Goal: Task Accomplishment & Management: Manage account settings

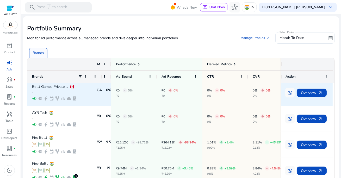
scroll to position [30, 0]
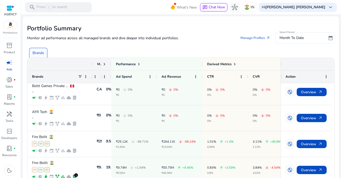
click at [11, 65] on span "campaign" at bounding box center [9, 63] width 6 height 6
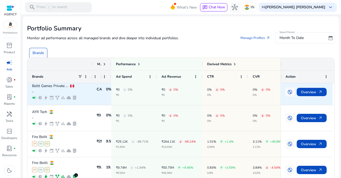
scroll to position [49, 0]
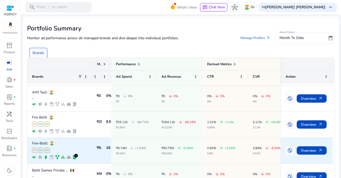
click at [40, 144] on p "Fire-Boltt" at bounding box center [40, 144] width 16 height 4
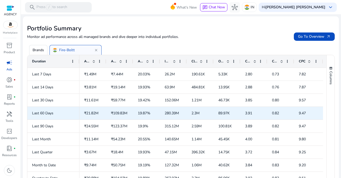
scroll to position [0, 0]
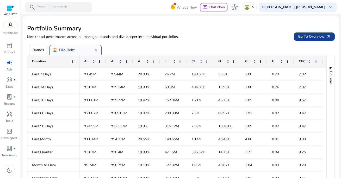
click at [316, 37] on span "Go To Overview arrow_outward" at bounding box center [314, 36] width 33 height 5
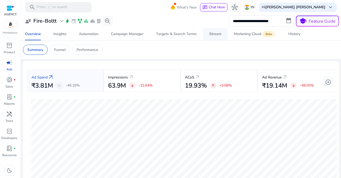
click at [207, 34] on link "Stream" at bounding box center [215, 34] width 25 height 12
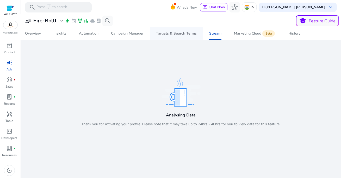
click at [172, 35] on div "Targets & Search Terms" at bounding box center [176, 34] width 41 height 4
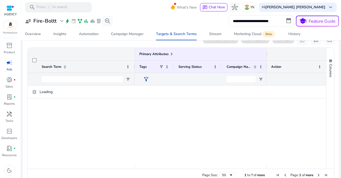
scroll to position [53, 0]
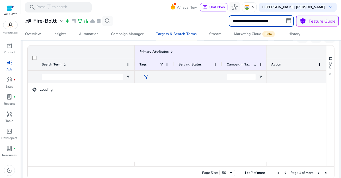
click at [251, 24] on input "**********" at bounding box center [261, 20] width 65 height 11
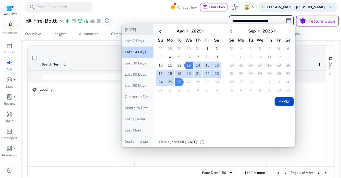
click at [144, 29] on button "[DATE]" at bounding box center [138, 29] width 32 height 11
type input "**********"
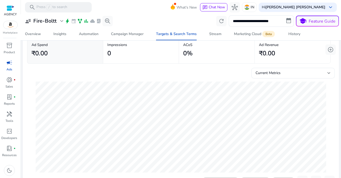
scroll to position [0, 0]
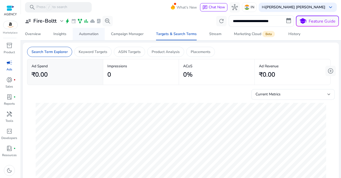
click at [92, 34] on div "Automation" at bounding box center [89, 34] width 20 height 4
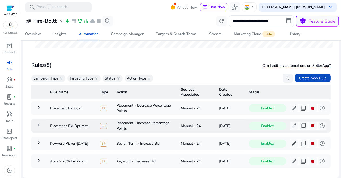
scroll to position [29, 0]
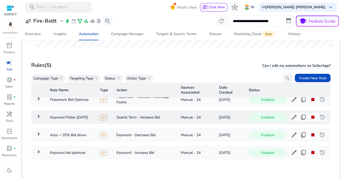
drag, startPoint x: 174, startPoint y: 115, endPoint x: 190, endPoint y: 116, distance: 16.0
click at [180, 115] on tr "keyboard_arrow_right Keyword Picker-[DATE] SP Search Term - Increase Bid Manual…" at bounding box center [180, 118] width 299 height 14
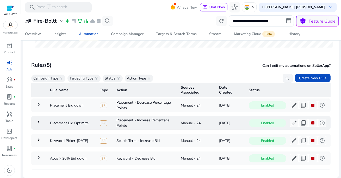
scroll to position [0, 0]
